Goal: Task Accomplishment & Management: Complete application form

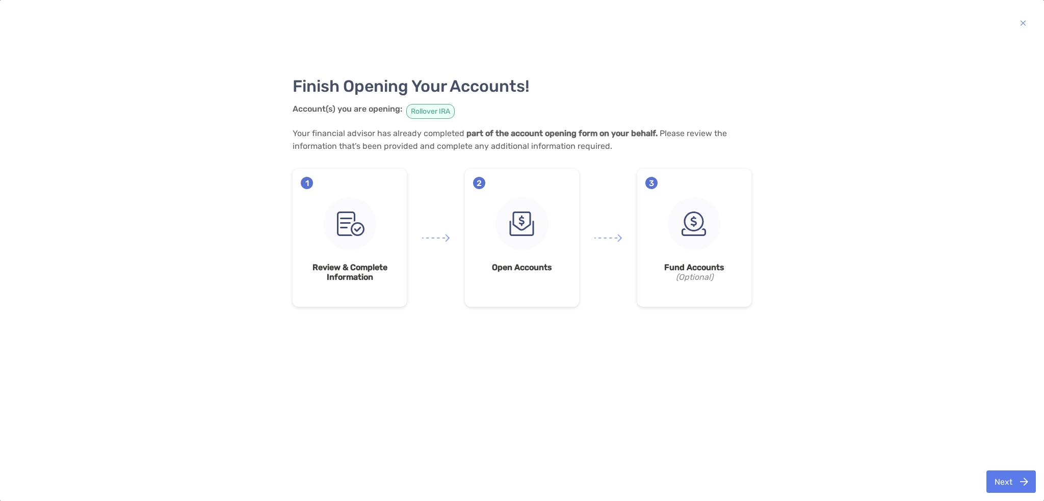
click at [338, 237] on img at bounding box center [349, 223] width 53 height 53
click at [527, 212] on img at bounding box center [522, 223] width 53 height 53
click at [1009, 479] on button "Next" at bounding box center [1010, 482] width 49 height 22
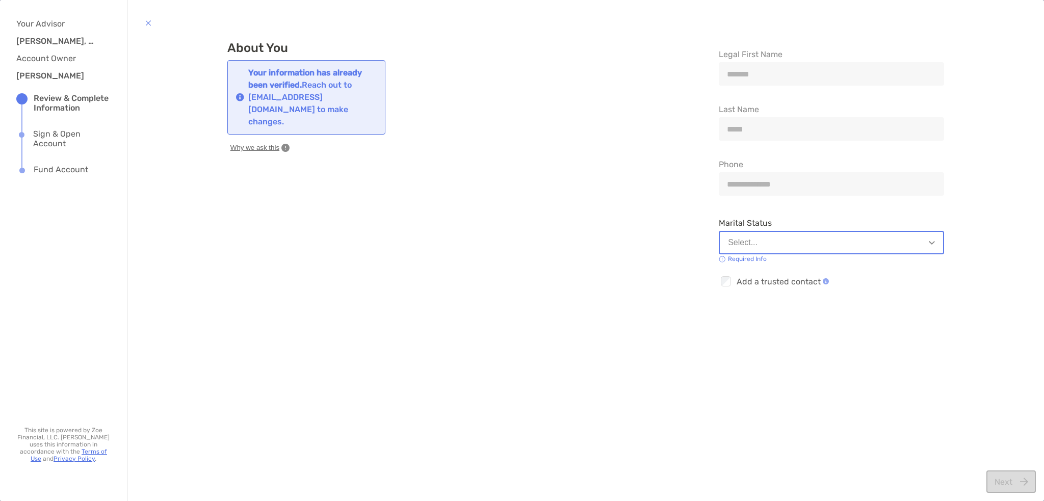
click at [774, 79] on div "*******" at bounding box center [831, 73] width 225 height 23
click at [929, 242] on img "button" at bounding box center [932, 243] width 6 height 4
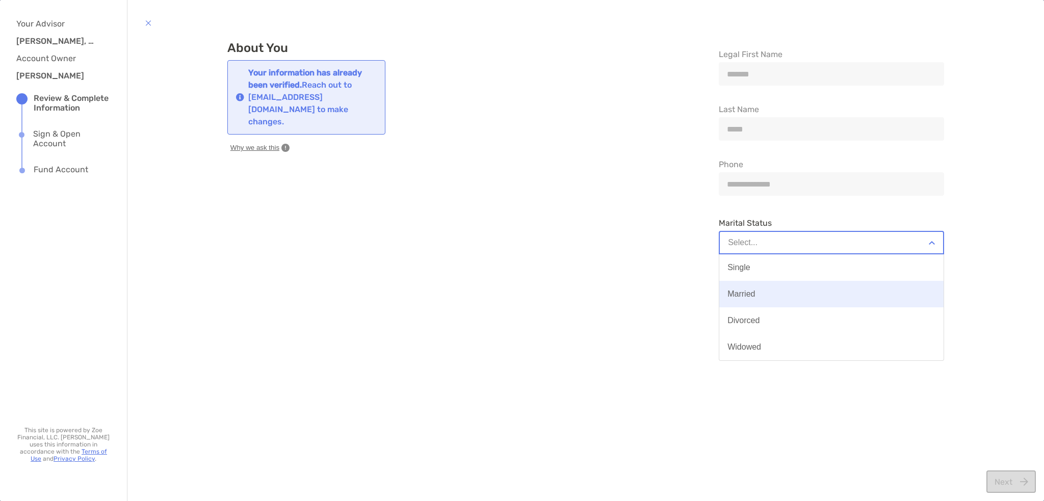
click at [768, 295] on button "Married" at bounding box center [831, 294] width 224 height 27
type input "**********"
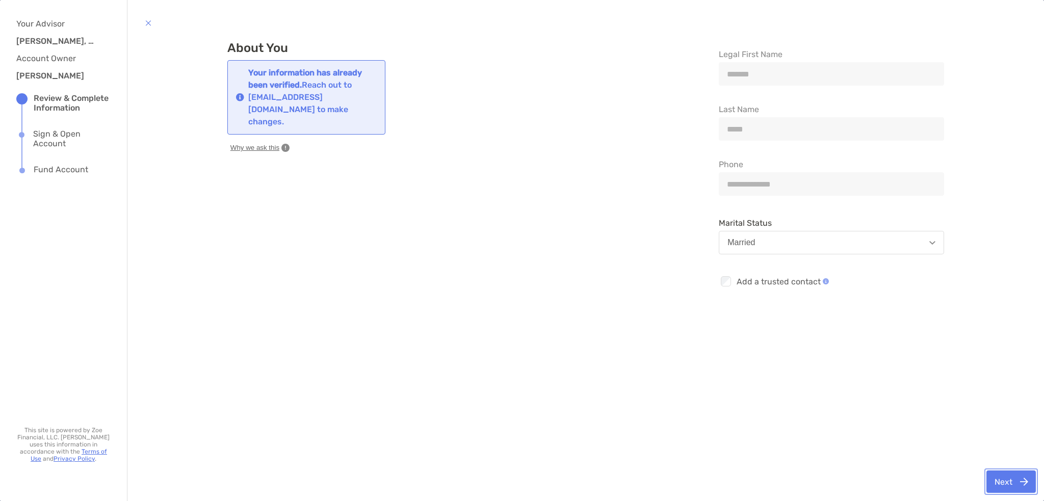
click at [1005, 486] on button "Next" at bounding box center [1010, 482] width 49 height 22
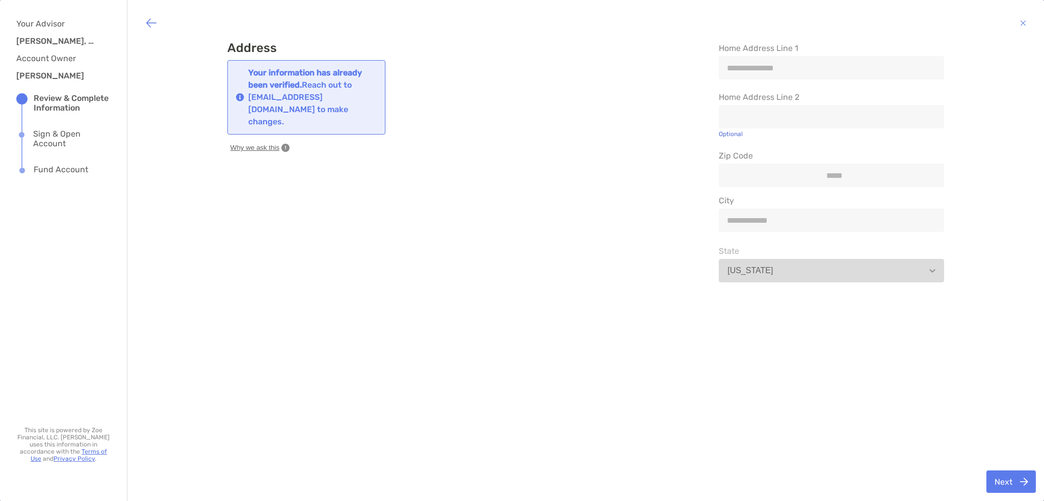
drag, startPoint x: 804, startPoint y: 49, endPoint x: 798, endPoint y: 54, distance: 8.1
click at [804, 48] on span "Home Address Line 1" at bounding box center [831, 48] width 225 height 10
click at [771, 72] on div "**********" at bounding box center [831, 67] width 225 height 23
click at [791, 74] on div "**********" at bounding box center [831, 67] width 225 height 23
click at [820, 153] on span "Zip Code" at bounding box center [831, 156] width 225 height 10
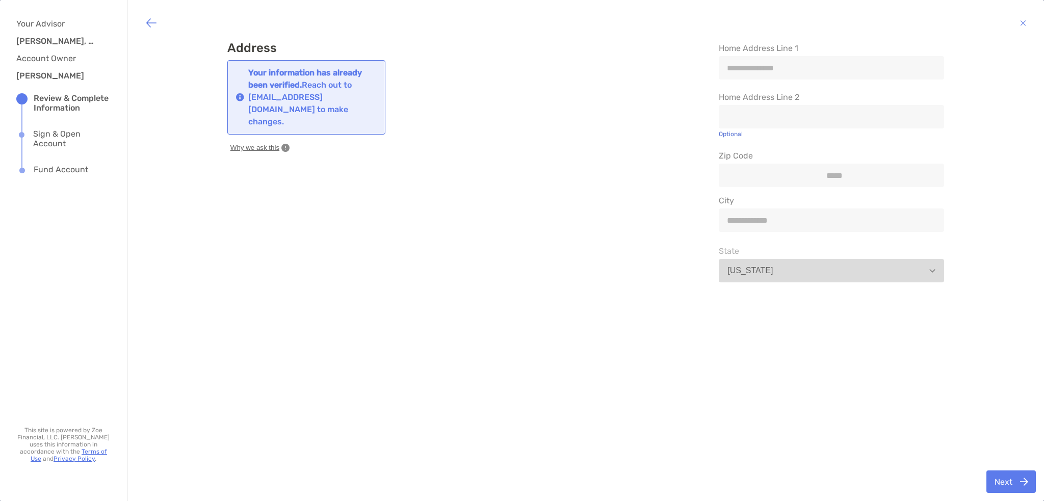
click at [842, 279] on button "Oregon" at bounding box center [831, 270] width 225 height 23
click at [1002, 485] on button "Next" at bounding box center [1010, 482] width 49 height 22
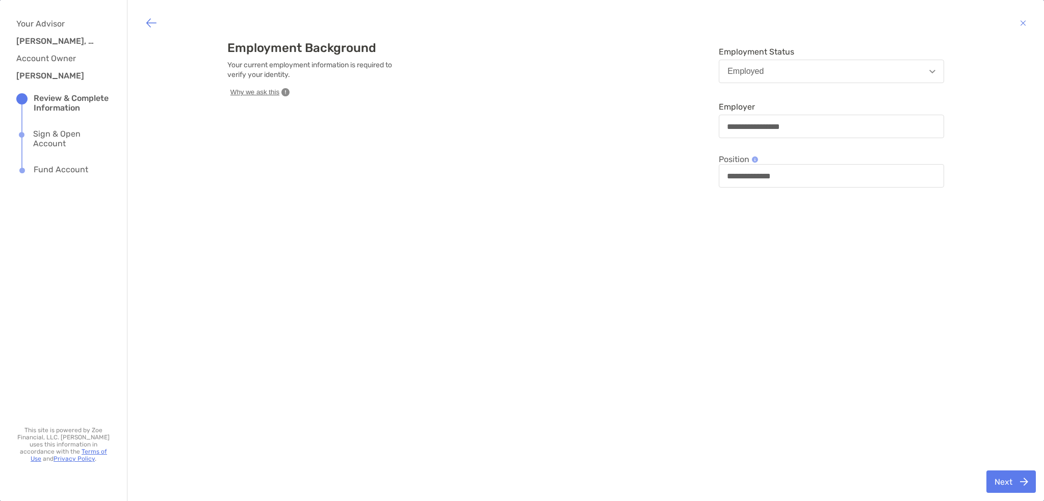
click at [892, 71] on button "Employed" at bounding box center [831, 71] width 225 height 23
click at [758, 177] on div "Unemployed" at bounding box center [750, 175] width 46 height 9
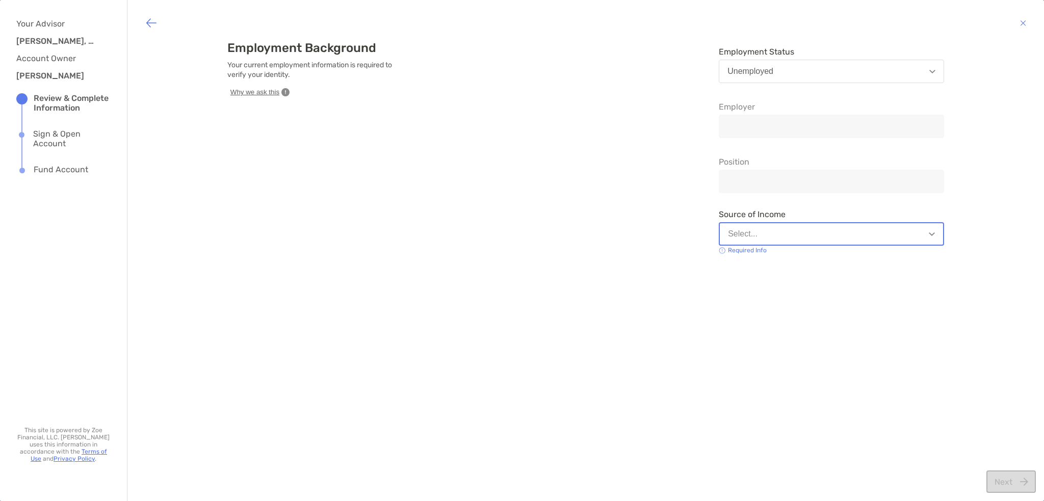
click at [917, 236] on button "Select..." at bounding box center [831, 233] width 225 height 23
click at [929, 234] on img "button" at bounding box center [932, 234] width 6 height 4
click at [929, 71] on img "button" at bounding box center [932, 72] width 6 height 4
click at [931, 71] on button "Unemployed" at bounding box center [831, 71] width 225 height 23
click at [836, 238] on button "Select..." at bounding box center [831, 233] width 225 height 23
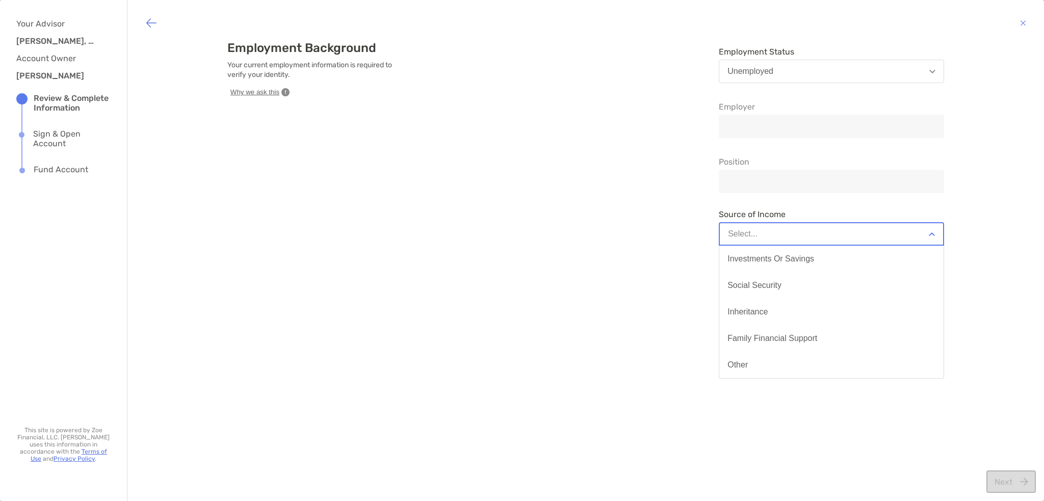
click at [685, 225] on div "Employment Background Your current employment information is required to verify…" at bounding box center [585, 148] width 717 height 215
click at [1028, 24] on button "button" at bounding box center [1022, 22] width 21 height 25
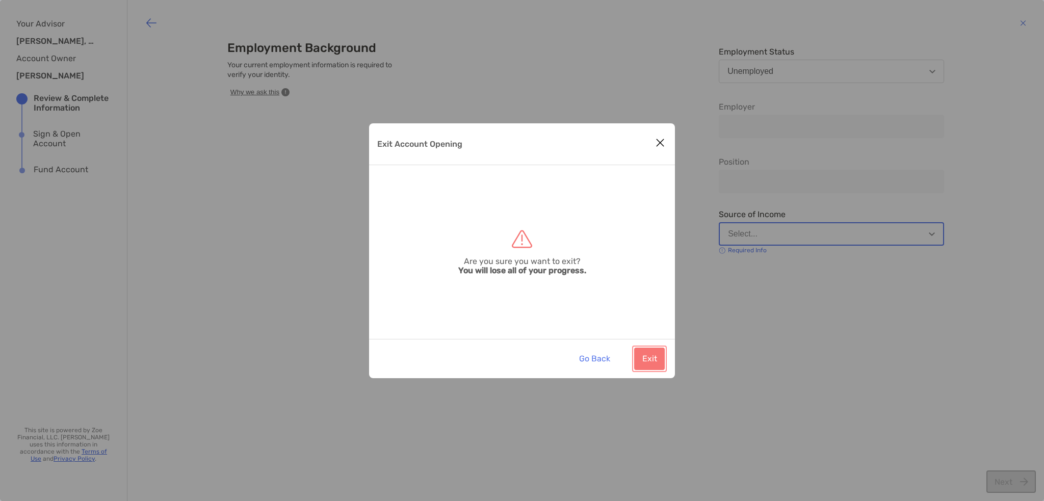
click at [646, 356] on button "Exit" at bounding box center [649, 359] width 31 height 22
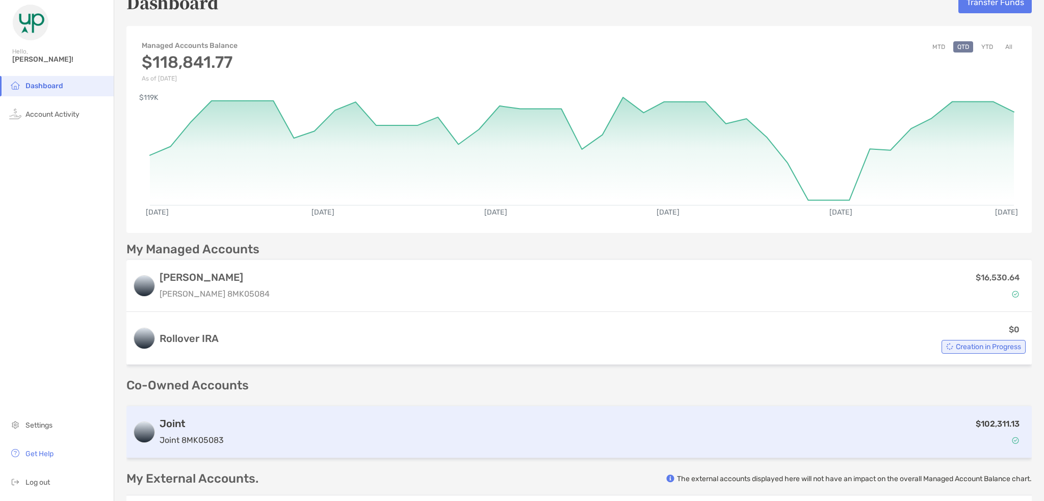
scroll to position [102, 0]
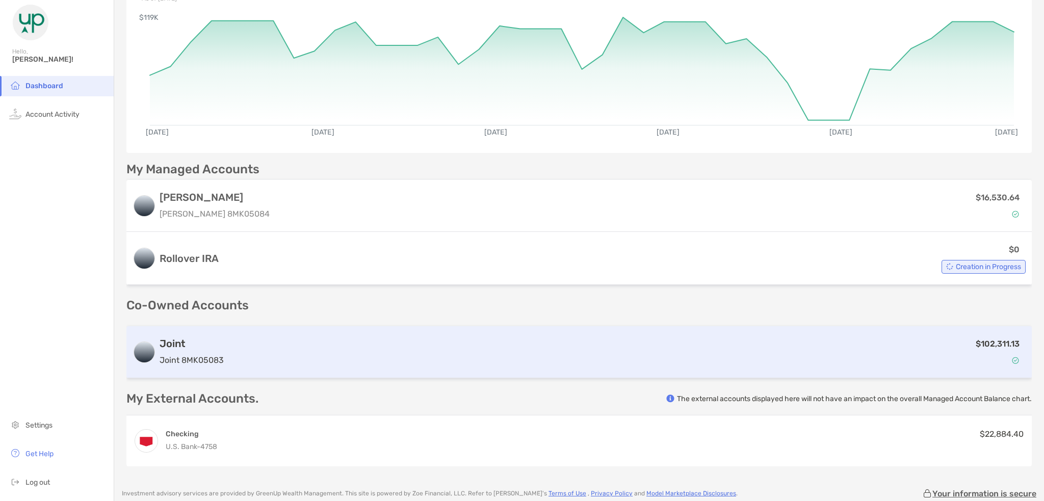
click at [173, 351] on div "Joint Joint 8MK05083" at bounding box center [192, 351] width 64 height 29
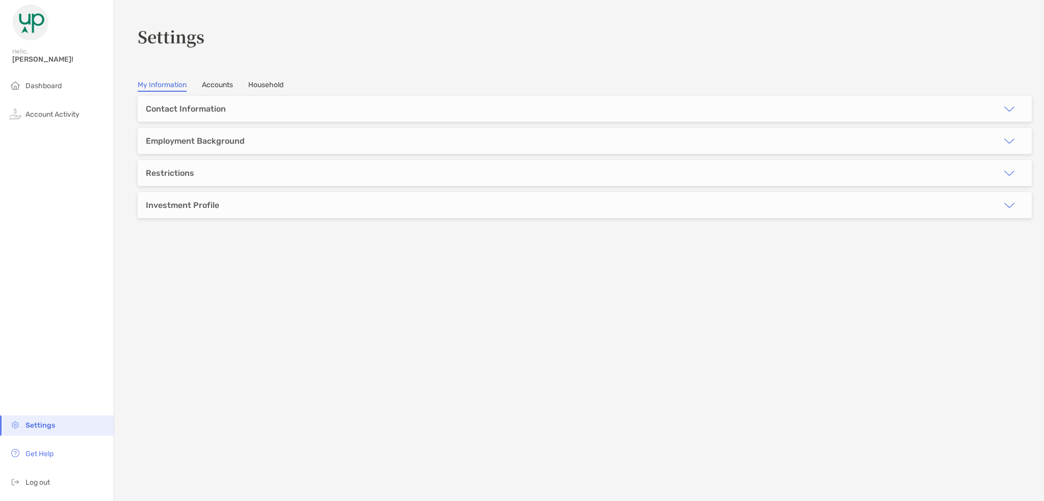
click at [1003, 138] on img "button" at bounding box center [1009, 141] width 12 height 12
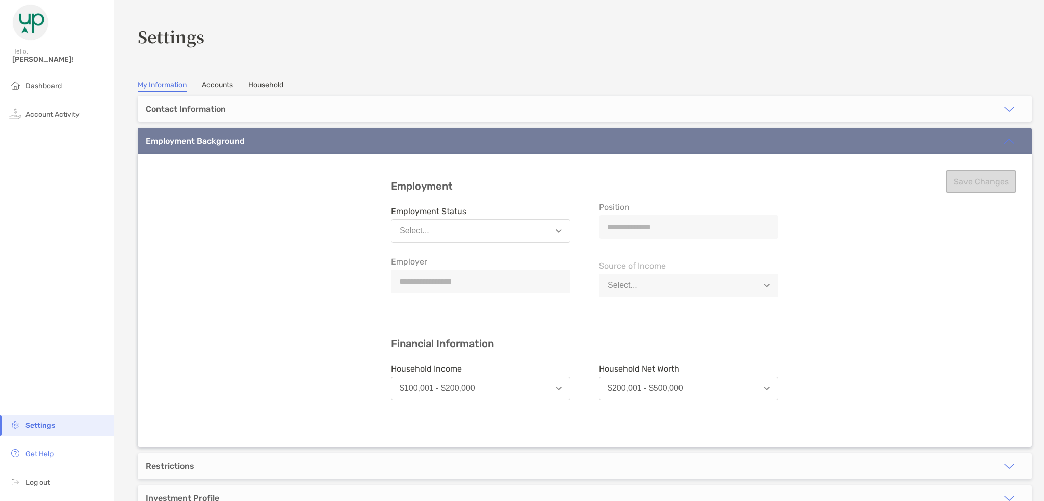
click at [1004, 138] on img "button" at bounding box center [1009, 141] width 12 height 12
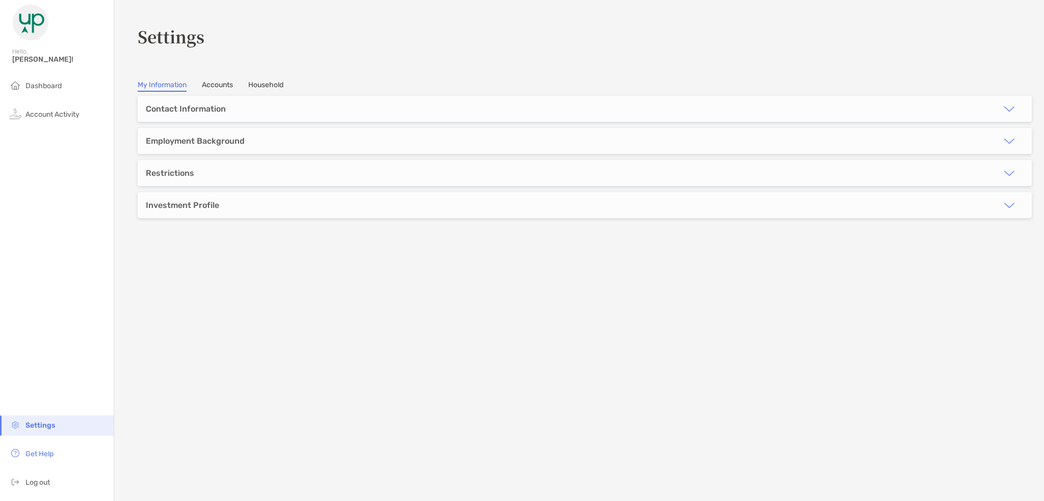
click at [1003, 170] on img "button" at bounding box center [1009, 173] width 12 height 12
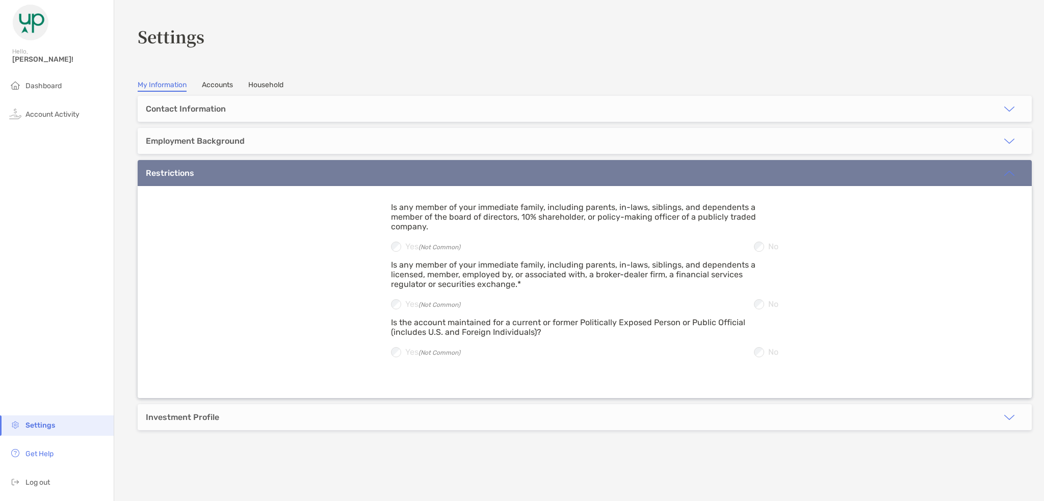
click at [1003, 170] on img "button" at bounding box center [1009, 173] width 12 height 12
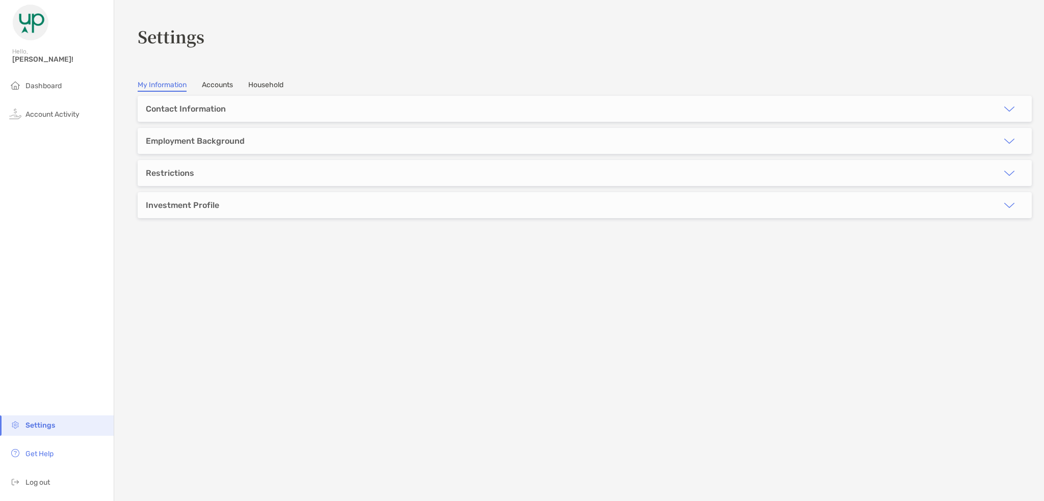
click at [1004, 108] on img "button" at bounding box center [1009, 109] width 12 height 12
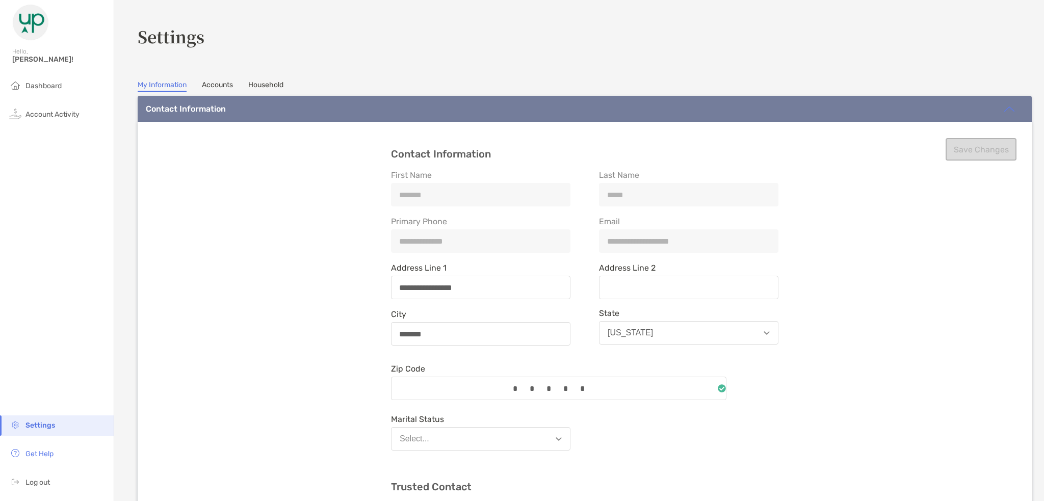
click at [1004, 108] on img "button" at bounding box center [1009, 109] width 12 height 12
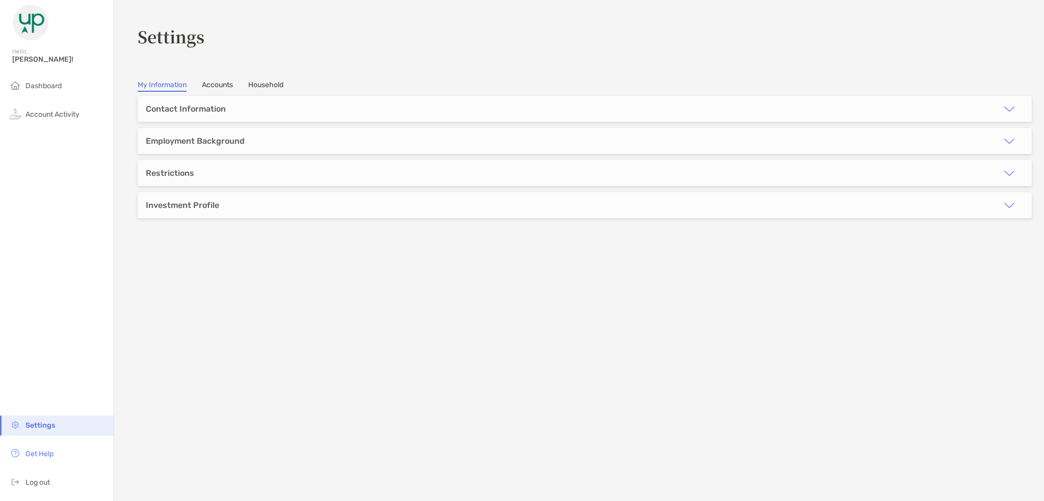
click at [1003, 205] on img "button" at bounding box center [1009, 205] width 12 height 12
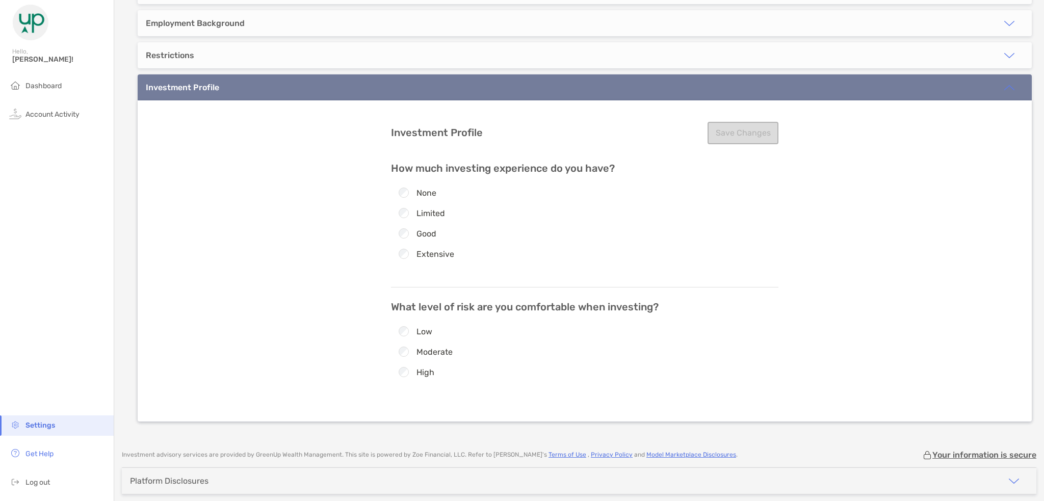
scroll to position [159, 0]
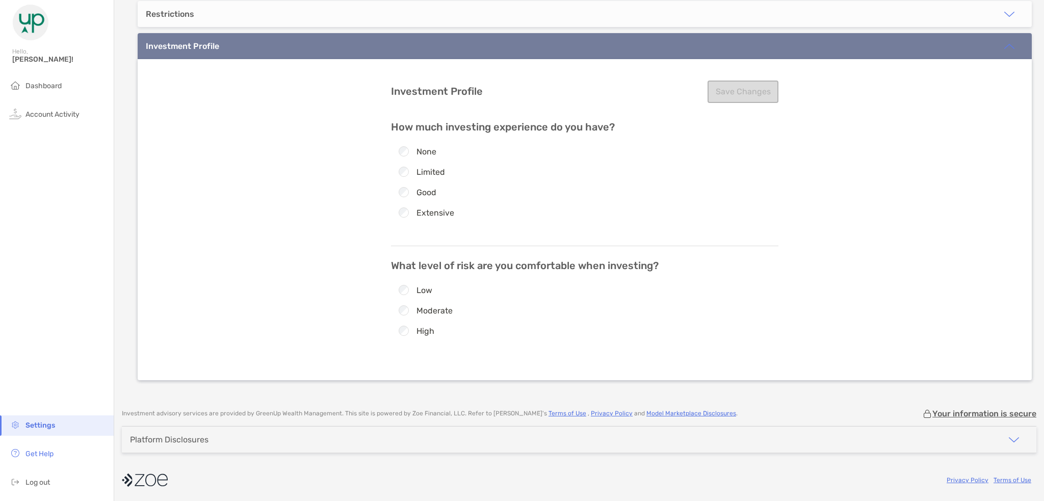
click at [1003, 42] on img "button" at bounding box center [1009, 46] width 12 height 12
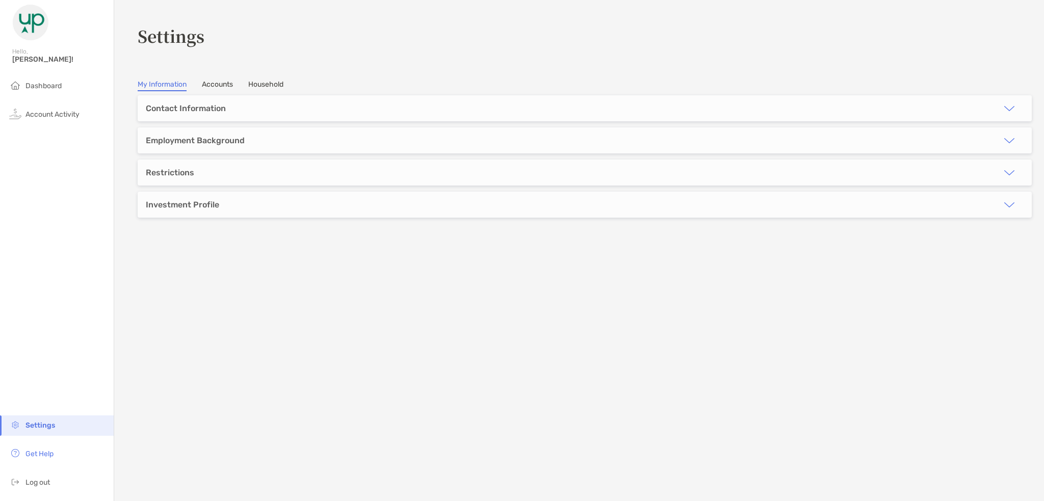
scroll to position [0, 0]
click at [1005, 173] on img "button" at bounding box center [1009, 173] width 12 height 12
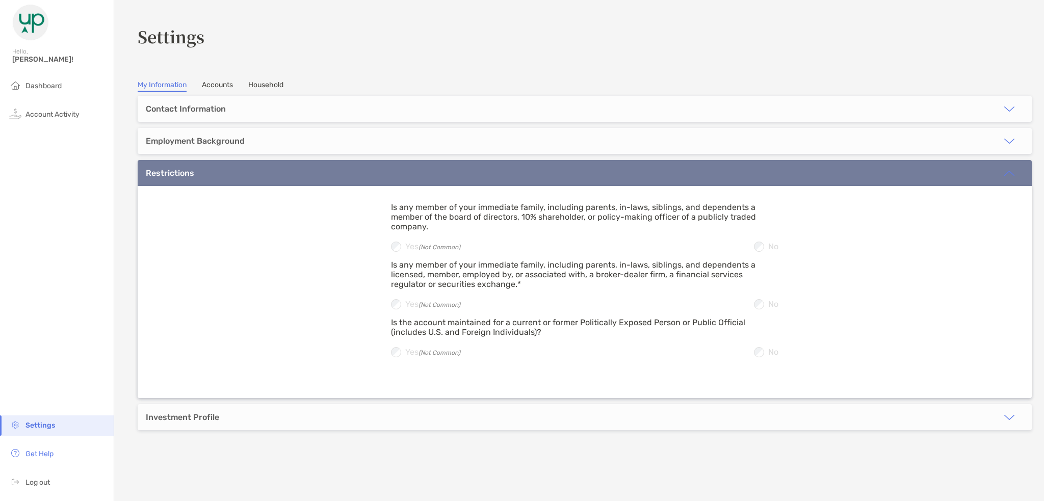
click at [1006, 175] on img "button" at bounding box center [1009, 173] width 12 height 12
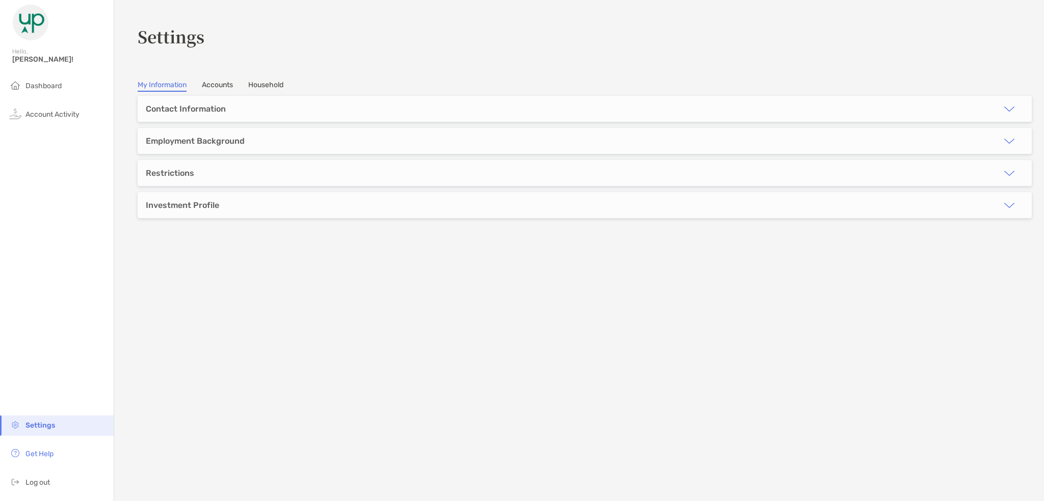
click at [1003, 142] on img "button" at bounding box center [1009, 141] width 12 height 12
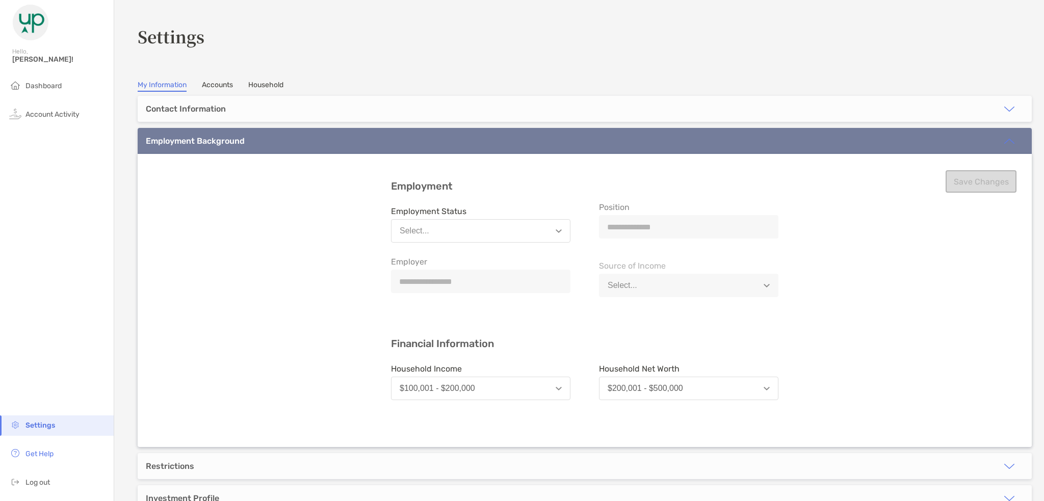
click at [551, 230] on button "Select..." at bounding box center [480, 230] width 179 height 23
click at [552, 227] on button "Select..." at bounding box center [480, 230] width 179 height 23
click at [556, 230] on img "button" at bounding box center [559, 231] width 6 height 4
click at [436, 360] on div "Unemployed" at bounding box center [423, 361] width 46 height 9
click at [973, 183] on button "Save Changes" at bounding box center [981, 181] width 71 height 22
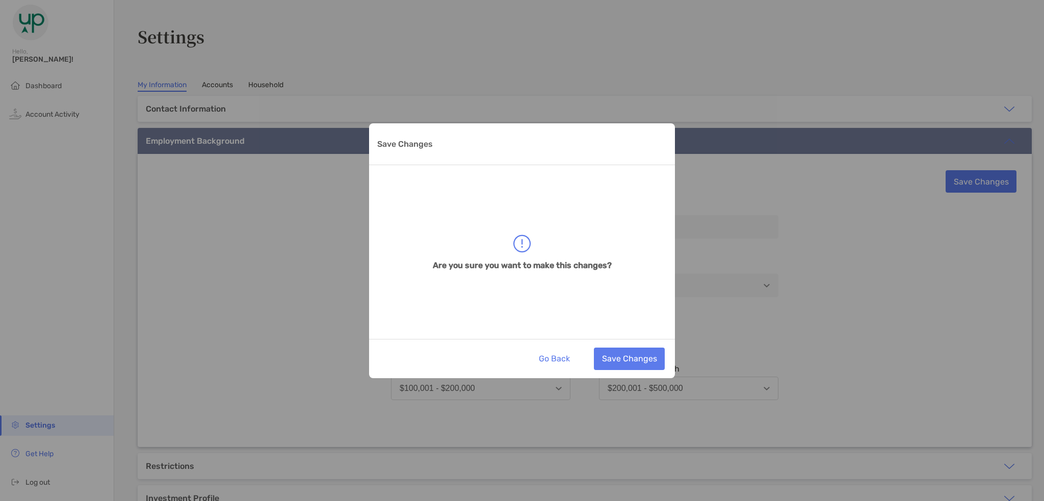
click at [879, 228] on div "Save Changes Are you sure you want to make this changes? Go Back Save Changes" at bounding box center [522, 250] width 1044 height 501
click at [623, 360] on button "Save Changes" at bounding box center [629, 359] width 71 height 22
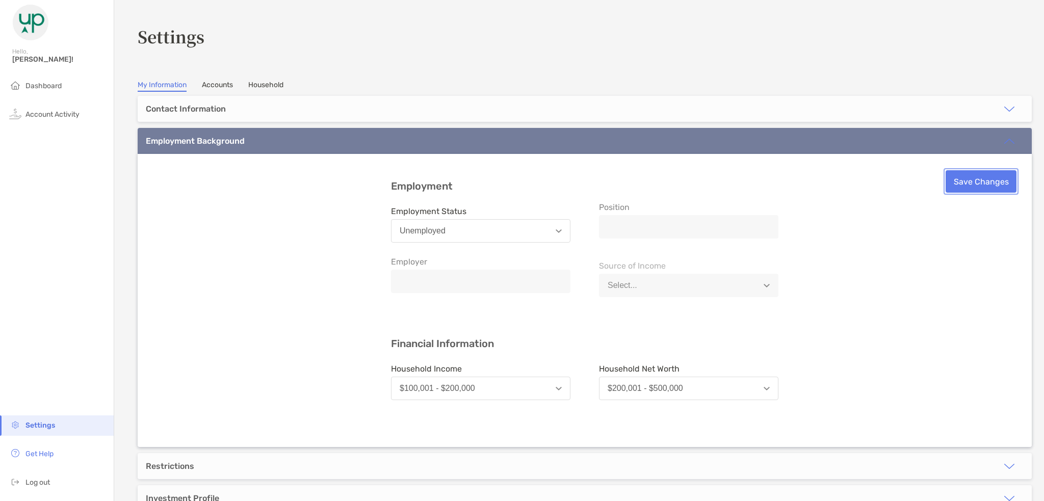
click at [978, 186] on button "Save Changes" at bounding box center [981, 181] width 71 height 22
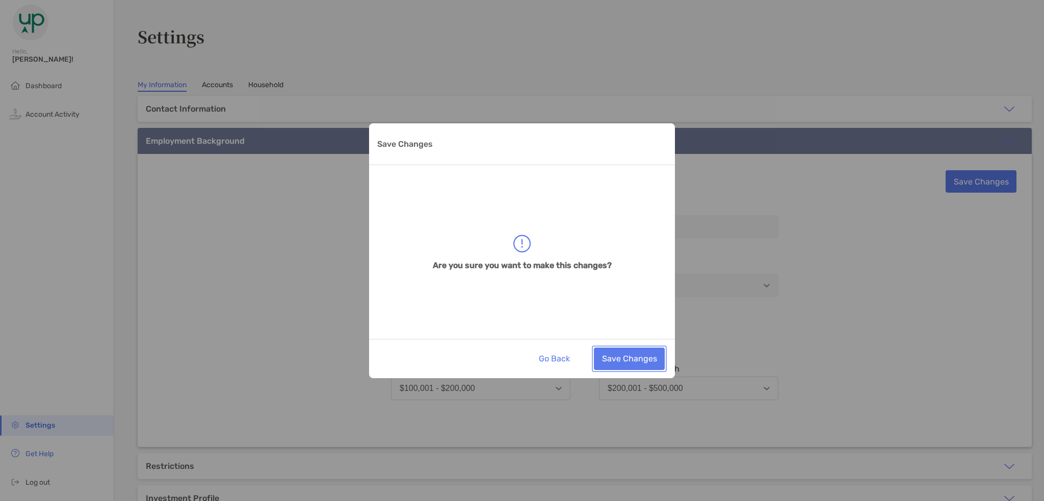
click at [626, 356] on button "Save Changes" at bounding box center [629, 359] width 71 height 22
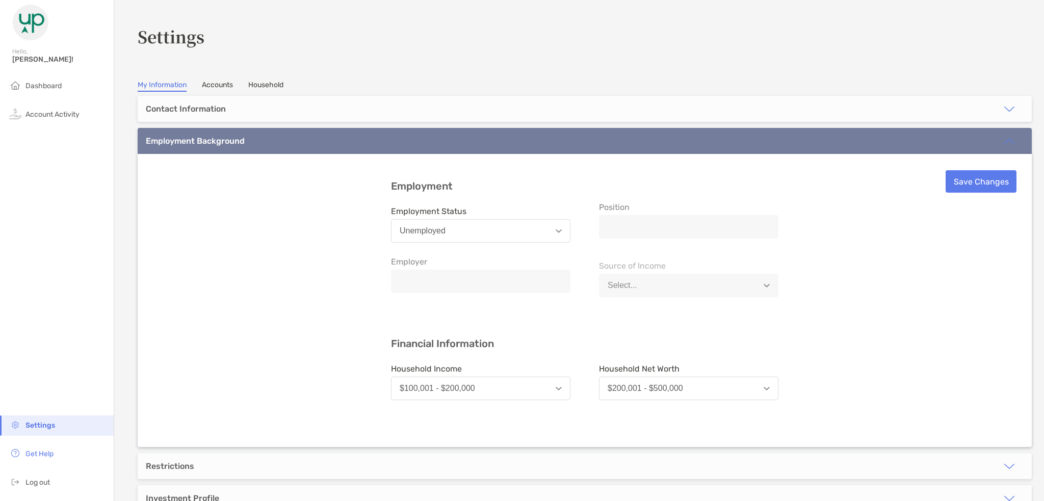
click at [1003, 136] on img "button" at bounding box center [1009, 141] width 12 height 12
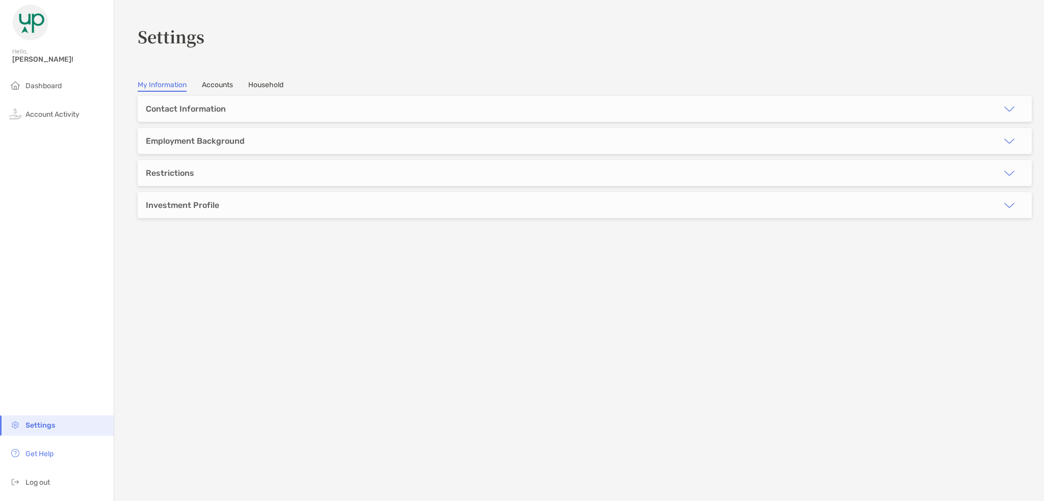
click at [222, 83] on link "Accounts" at bounding box center [217, 86] width 31 height 11
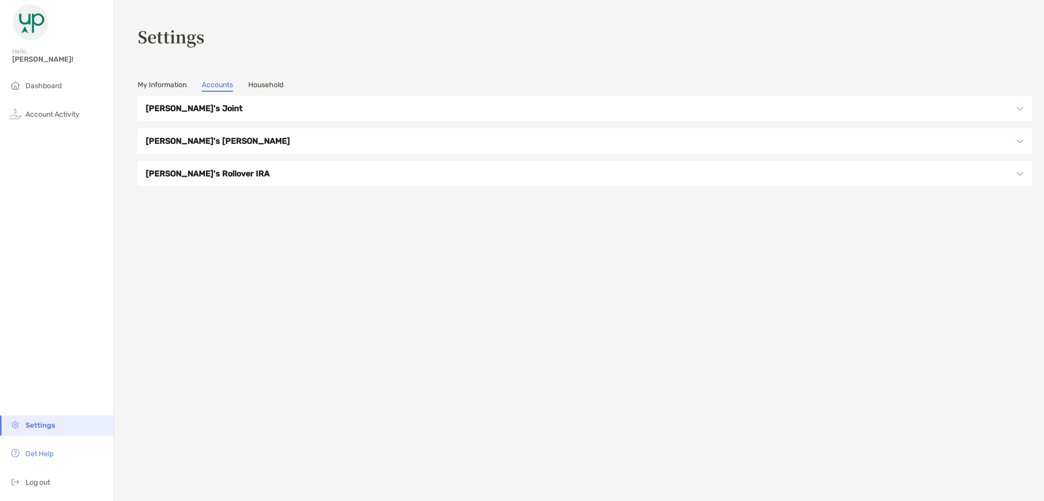
click at [263, 82] on link "Household" at bounding box center [265, 86] width 35 height 11
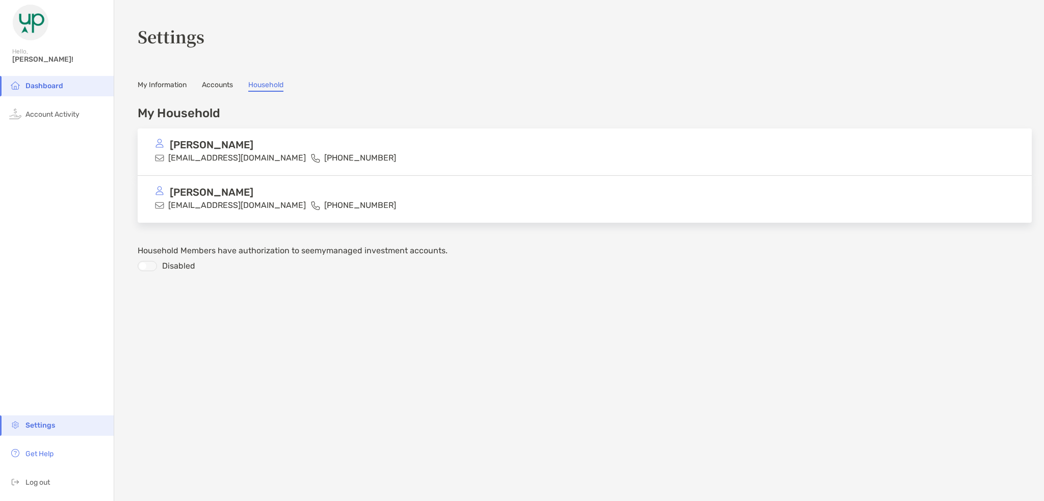
click at [218, 85] on link "Accounts" at bounding box center [217, 86] width 31 height 11
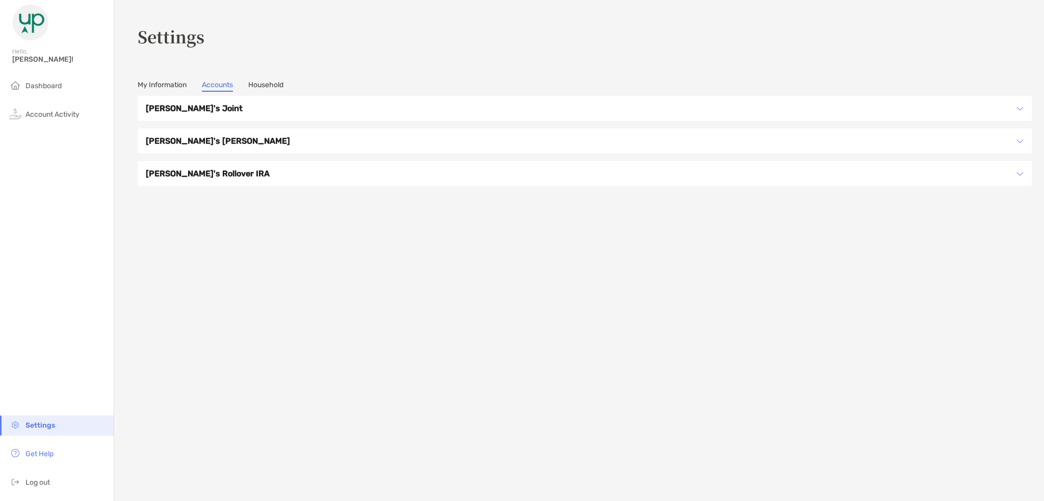
click at [277, 82] on link "Household" at bounding box center [265, 86] width 35 height 11
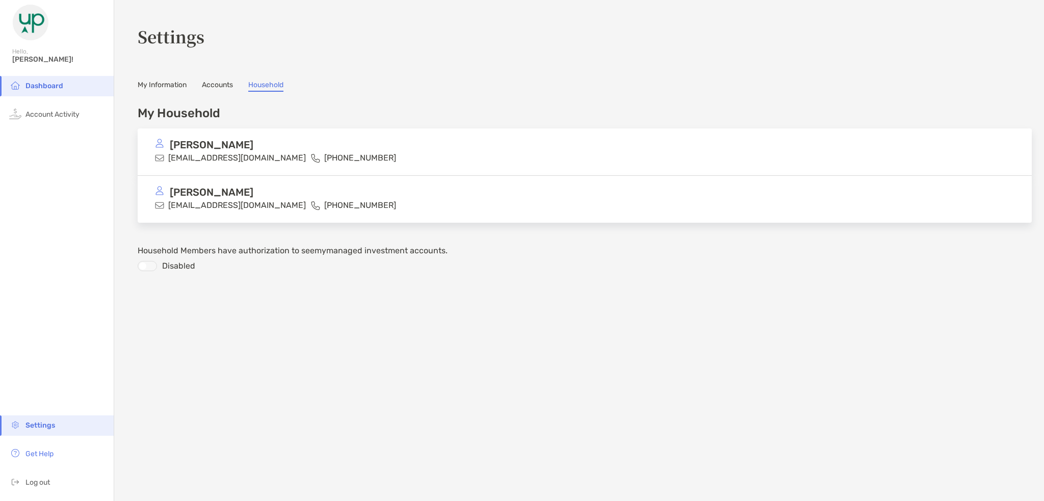
click at [166, 83] on link "My Information" at bounding box center [162, 86] width 49 height 11
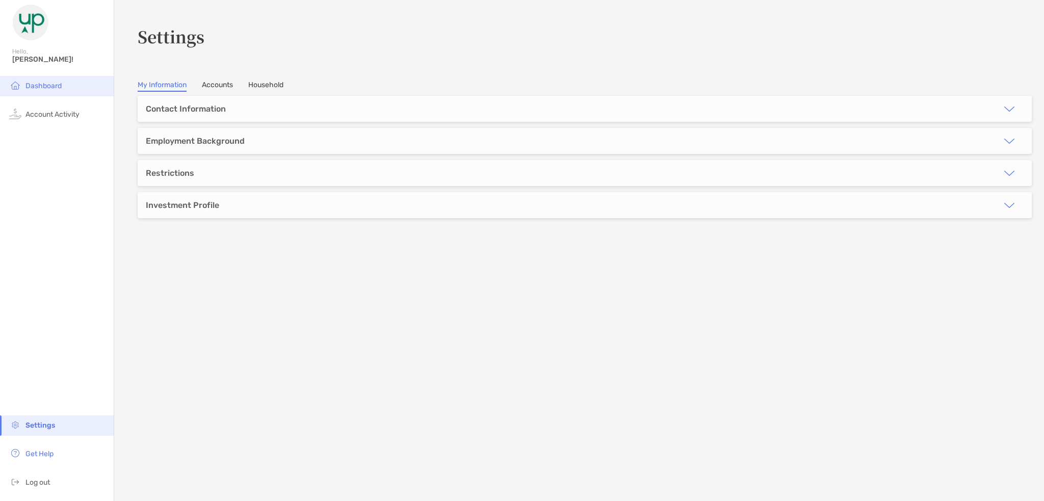
click at [37, 84] on span "Dashboard" at bounding box center [43, 86] width 36 height 9
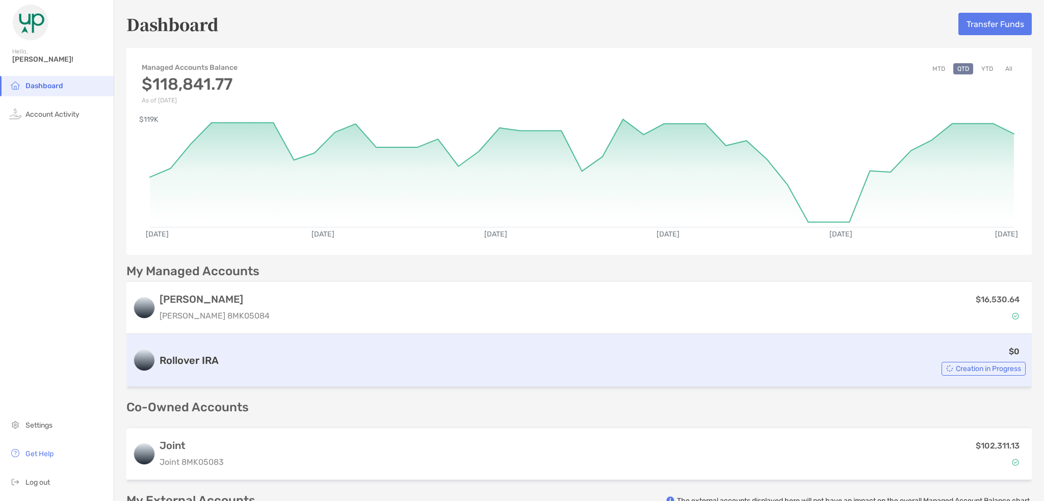
click at [967, 371] on span "Creation in Progress" at bounding box center [988, 369] width 65 height 6
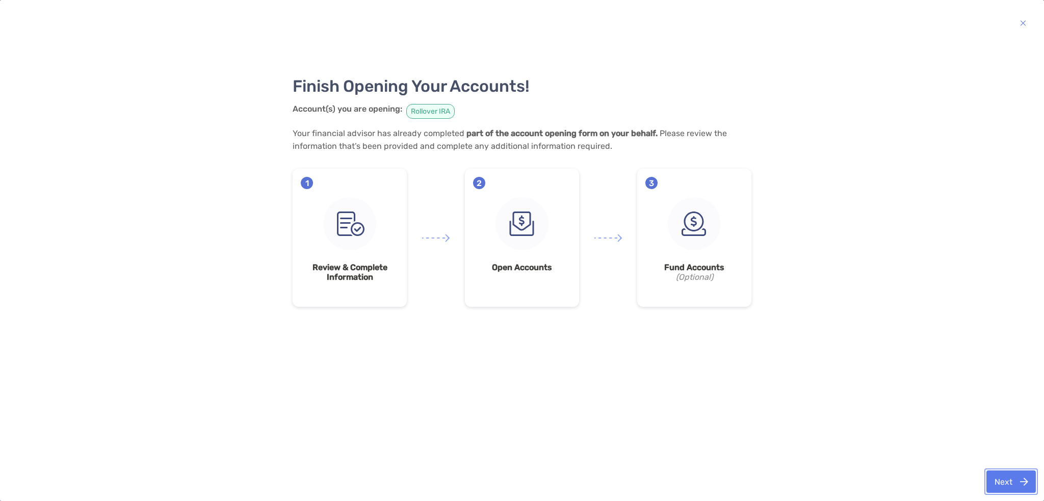
click at [1001, 481] on button "Next" at bounding box center [1010, 482] width 49 height 22
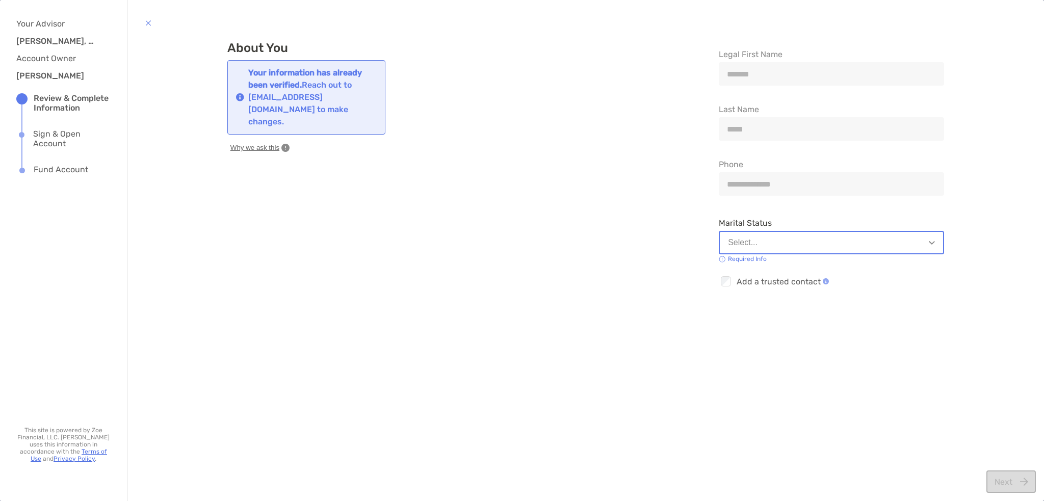
click at [923, 246] on button "Select..." at bounding box center [831, 242] width 225 height 23
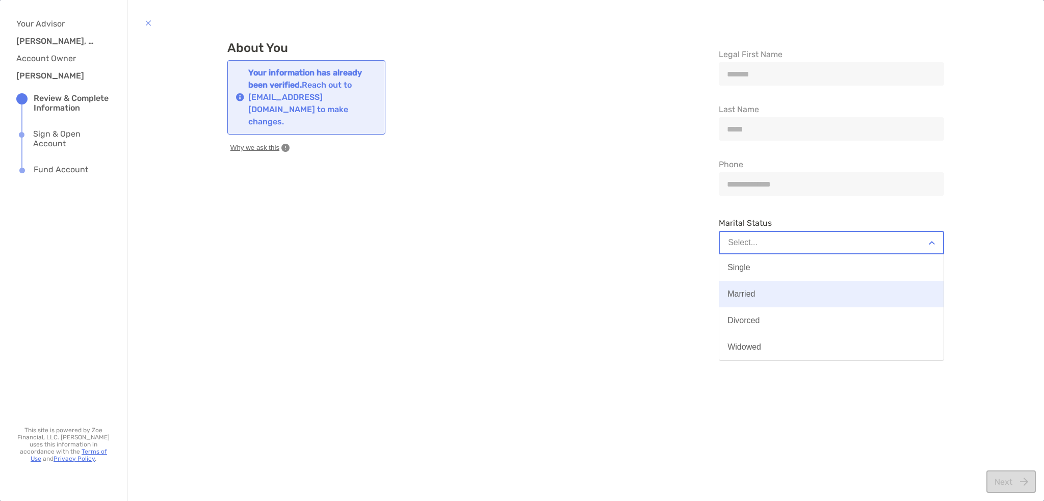
click at [793, 300] on button "Married" at bounding box center [831, 294] width 224 height 27
type input "**********"
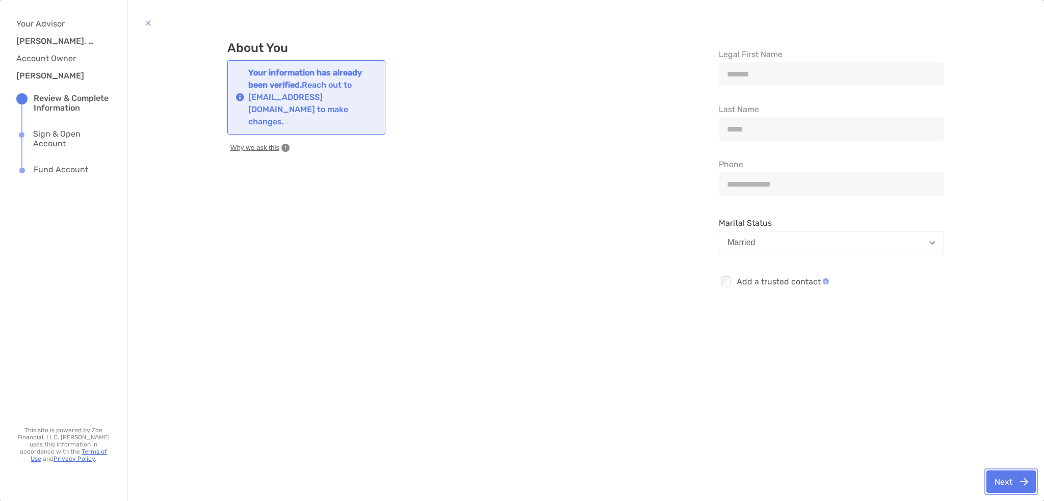
click at [1006, 483] on button "Next" at bounding box center [1010, 482] width 49 height 22
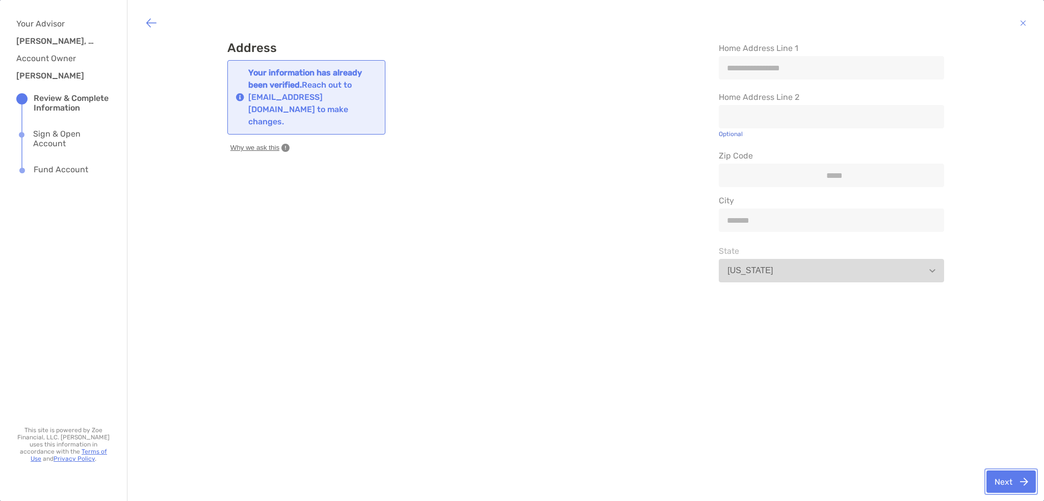
click at [997, 481] on button "Next" at bounding box center [1010, 482] width 49 height 22
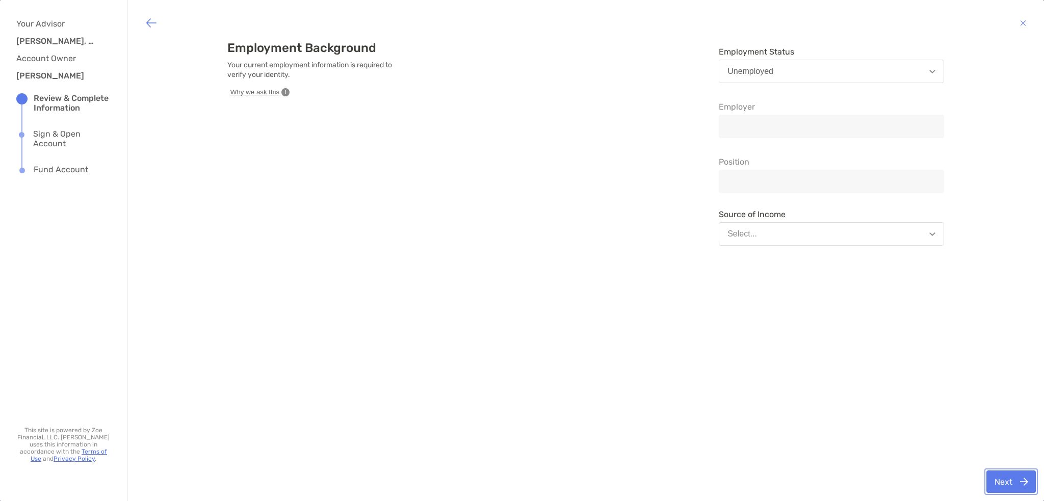
click at [1004, 478] on button "Next" at bounding box center [1010, 482] width 49 height 22
click at [1004, 480] on button "Next" at bounding box center [1010, 482] width 49 height 22
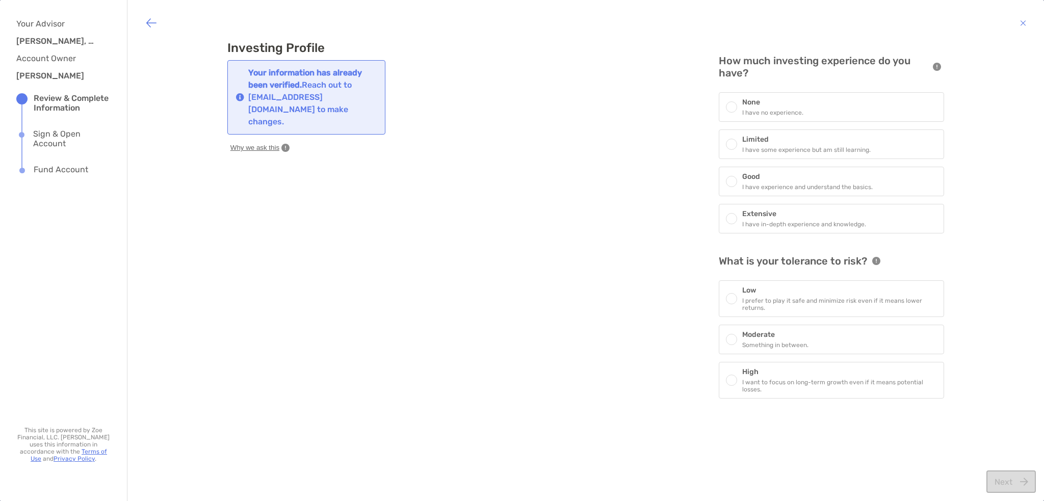
click at [728, 142] on span at bounding box center [731, 144] width 6 height 6
click at [728, 376] on div at bounding box center [731, 381] width 11 height 11
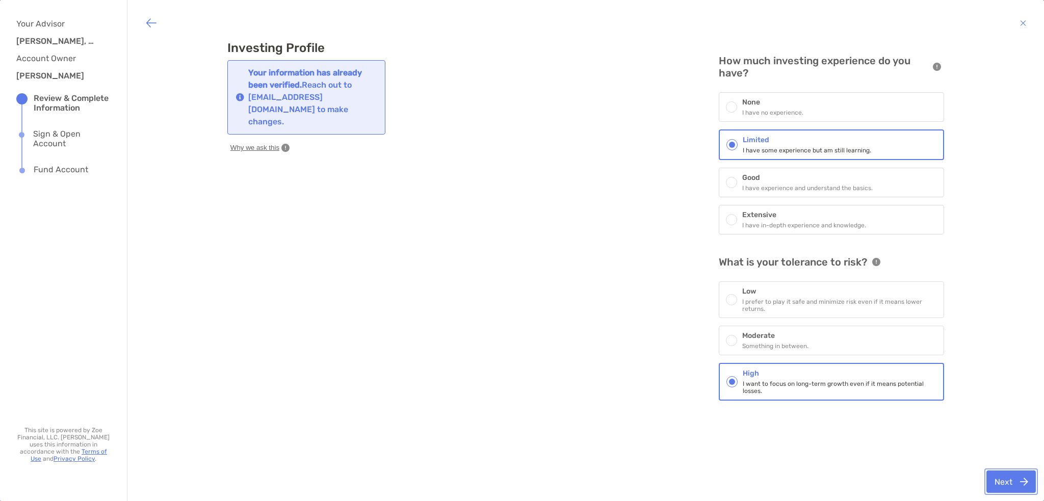
click at [1001, 484] on button "Next" at bounding box center [1010, 482] width 49 height 22
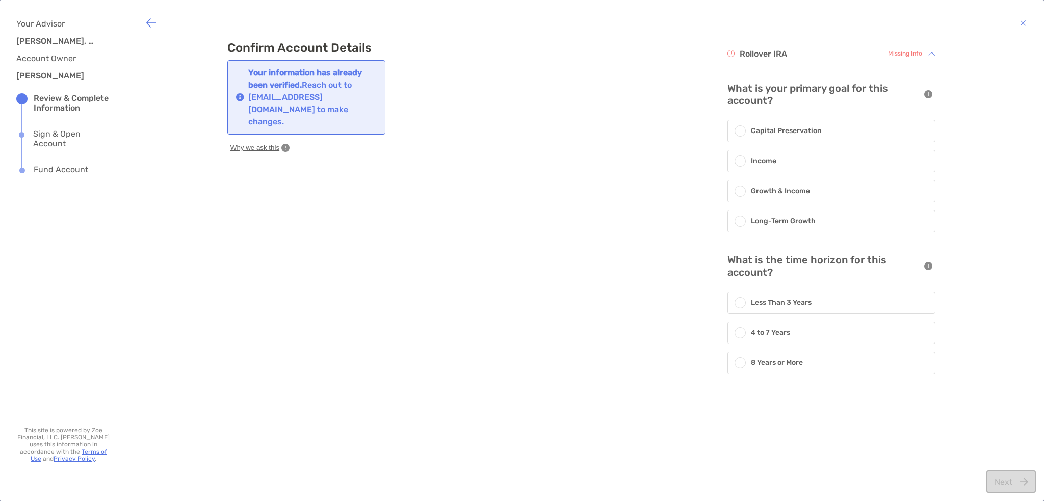
click at [906, 54] on span "Missing Info" at bounding box center [905, 54] width 34 height 10
click at [737, 220] on span at bounding box center [740, 221] width 6 height 6
click at [737, 361] on span at bounding box center [740, 364] width 6 height 6
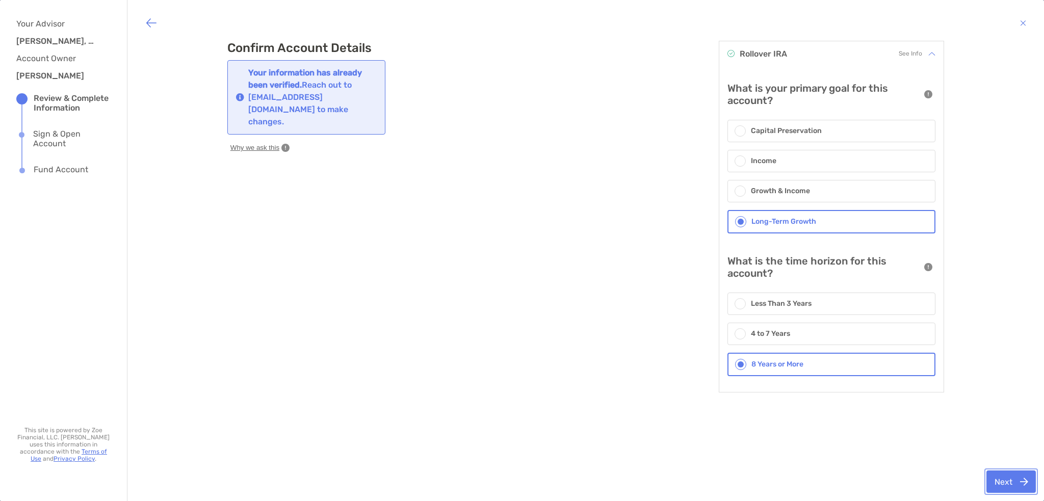
click at [1008, 485] on button "Next" at bounding box center [1010, 482] width 49 height 22
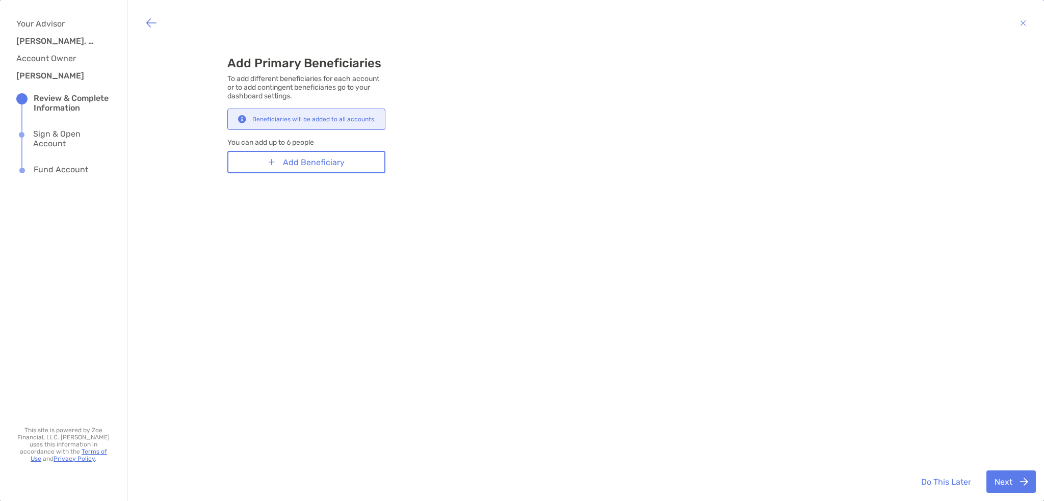
click at [310, 123] on div "Beneficiaries will be added to all accounts." at bounding box center [306, 119] width 158 height 21
click at [1005, 483] on button "Next" at bounding box center [1010, 482] width 49 height 22
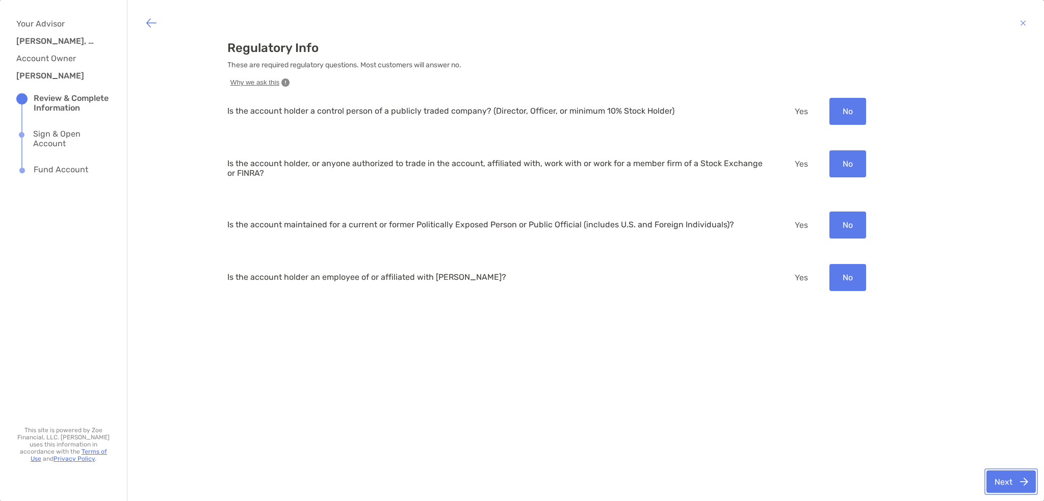
click at [1013, 483] on button "Next" at bounding box center [1010, 482] width 49 height 22
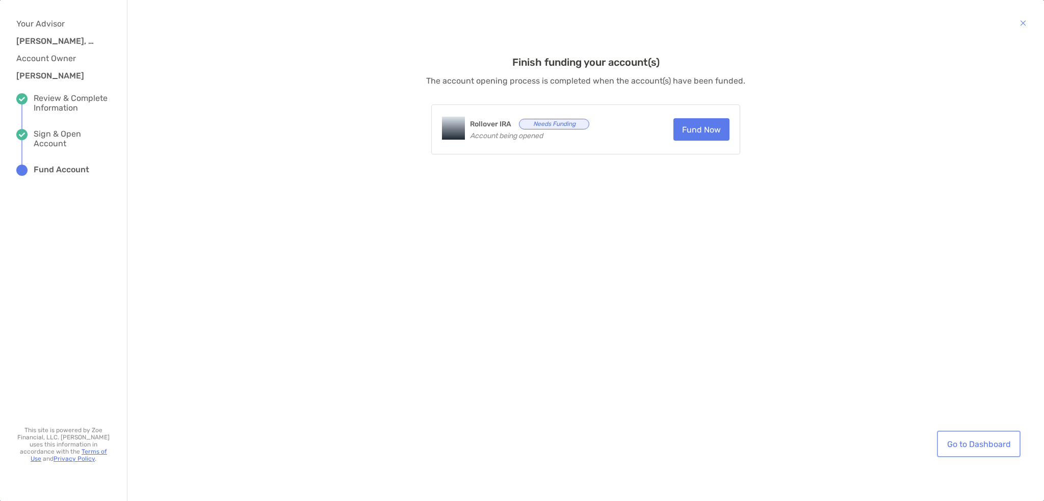
click at [979, 449] on link "Go to Dashboard" at bounding box center [979, 444] width 80 height 22
click at [1026, 30] on button "button" at bounding box center [1022, 22] width 21 height 25
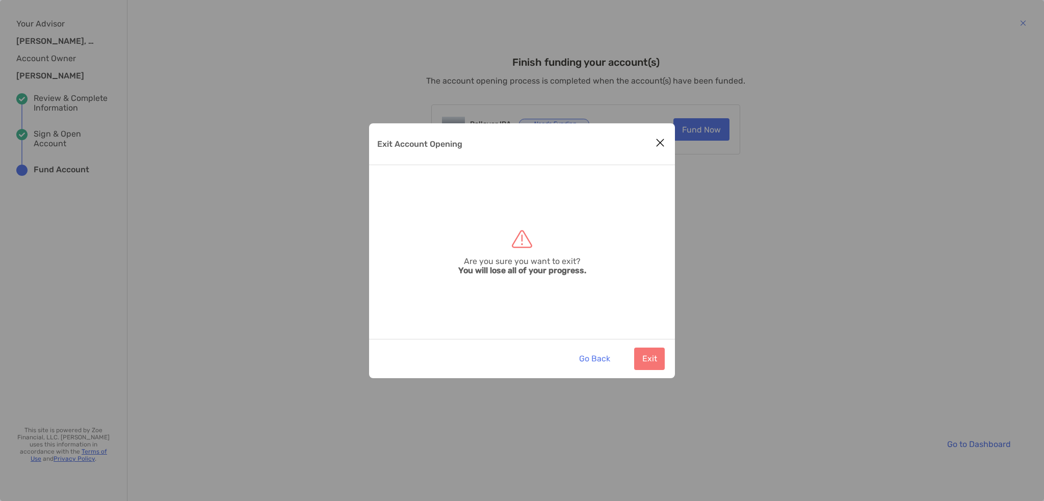
drag, startPoint x: 852, startPoint y: 267, endPoint x: 842, endPoint y: 272, distance: 11.4
click at [852, 267] on div "Exit Account Opening Are you sure you want to exit? You will lose all of your p…" at bounding box center [522, 250] width 1044 height 501
click at [602, 362] on button "Go Back" at bounding box center [594, 359] width 47 height 22
